Goal: Task Accomplishment & Management: Manage account settings

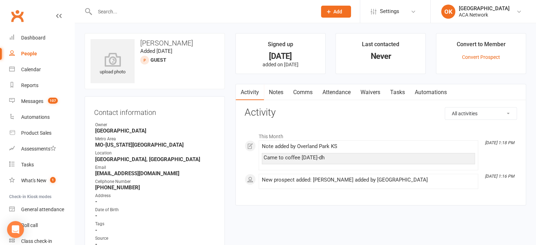
click at [134, 11] on input "text" at bounding box center [202, 12] width 219 height 10
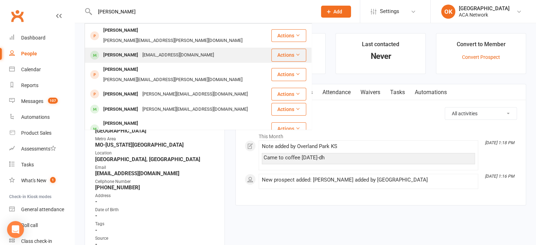
type input "[PERSON_NAME]"
click at [140, 50] on div "[EMAIL_ADDRESS][DOMAIN_NAME]" at bounding box center [178, 55] width 76 height 10
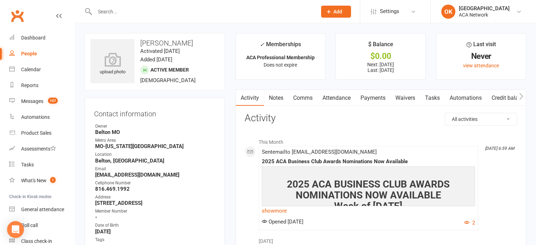
click at [128, 9] on input "text" at bounding box center [202, 12] width 219 height 10
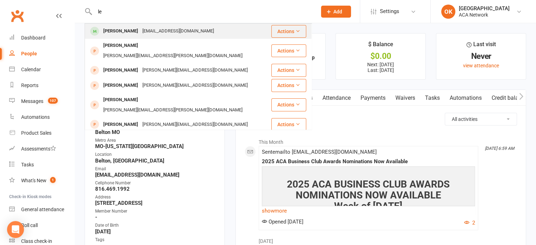
type input "l"
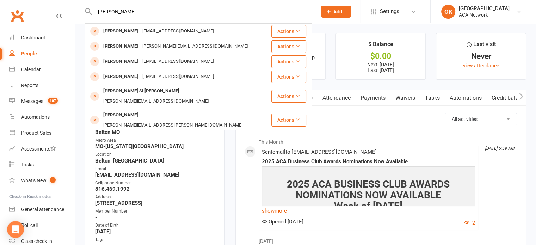
type input "[PERSON_NAME]"
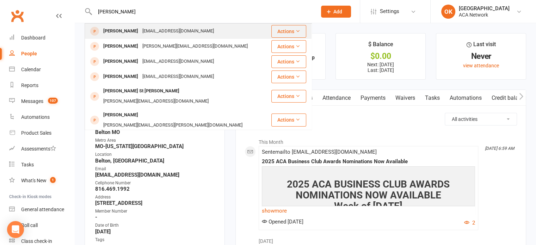
drag, startPoint x: 138, startPoint y: 32, endPoint x: 133, endPoint y: 29, distance: 6.3
click at [140, 29] on div "[EMAIL_ADDRESS][DOMAIN_NAME]" at bounding box center [178, 31] width 76 height 10
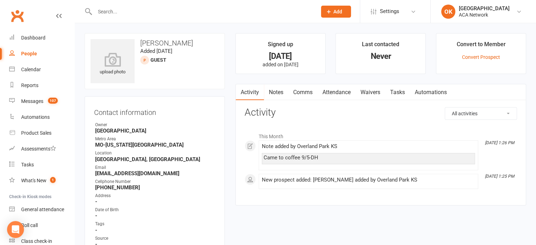
click at [278, 92] on link "Notes" at bounding box center [276, 92] width 24 height 16
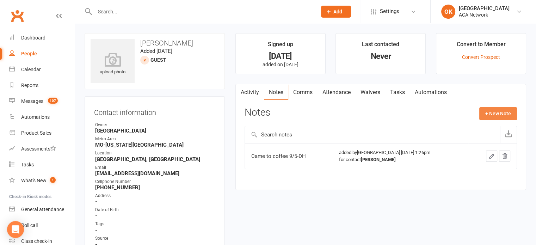
drag, startPoint x: 497, startPoint y: 114, endPoint x: 497, endPoint y: 109, distance: 4.9
click at [497, 109] on button "+ New Note" at bounding box center [498, 113] width 38 height 13
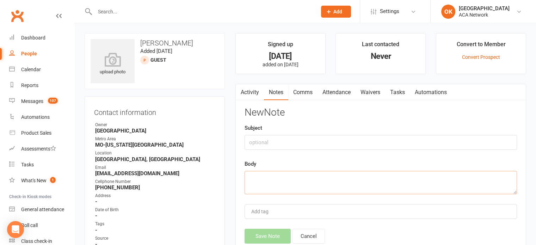
click at [258, 173] on textarea at bounding box center [381, 182] width 272 height 23
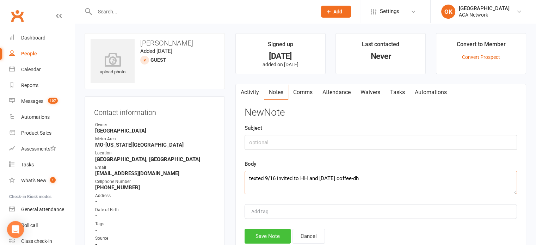
type textarea "texted 9/16 invited to HH and [DATE] coffee-dh"
click at [260, 232] on button "Save Note" at bounding box center [268, 236] width 46 height 15
